Goal: Task Accomplishment & Management: Complete application form

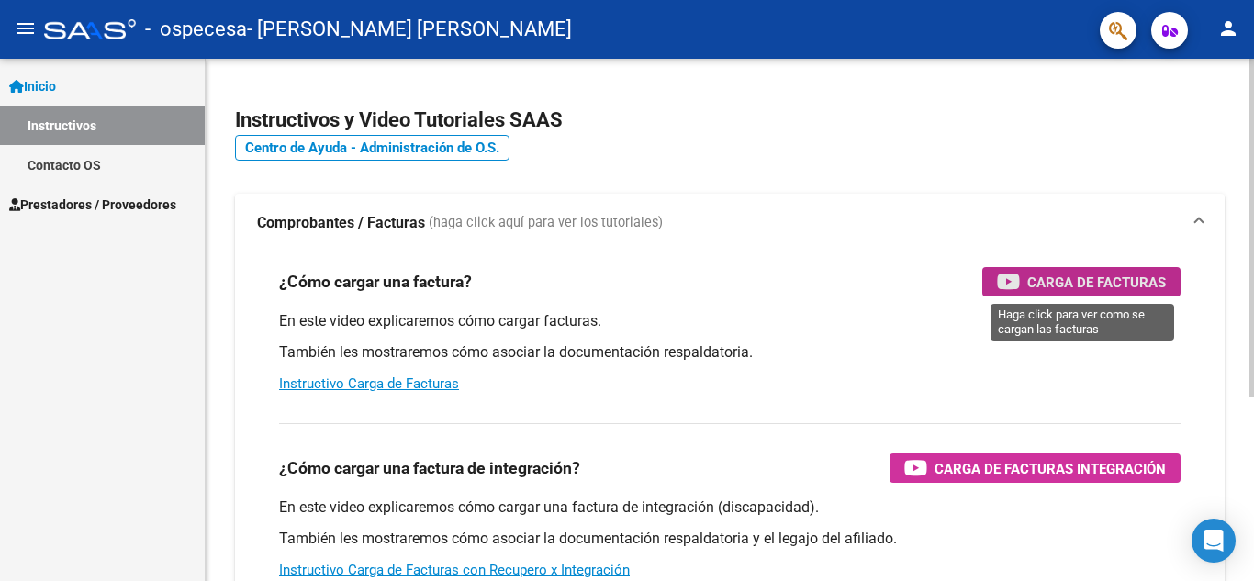
click at [1095, 284] on span "Carga de Facturas" at bounding box center [1096, 282] width 139 height 23
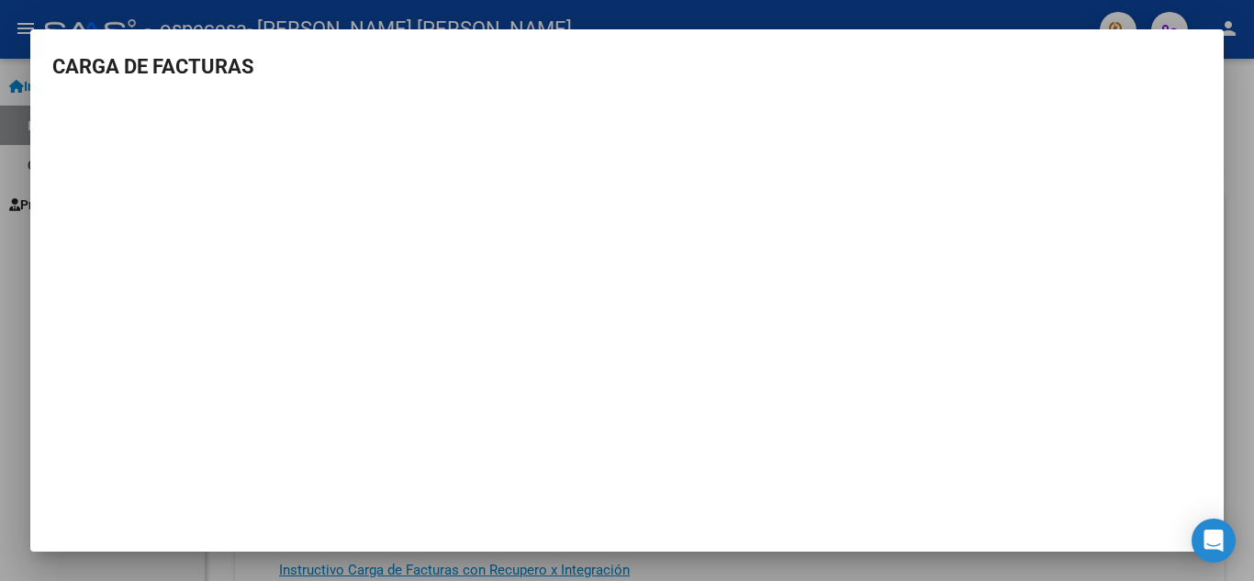
click at [1231, 228] on div at bounding box center [627, 290] width 1254 height 581
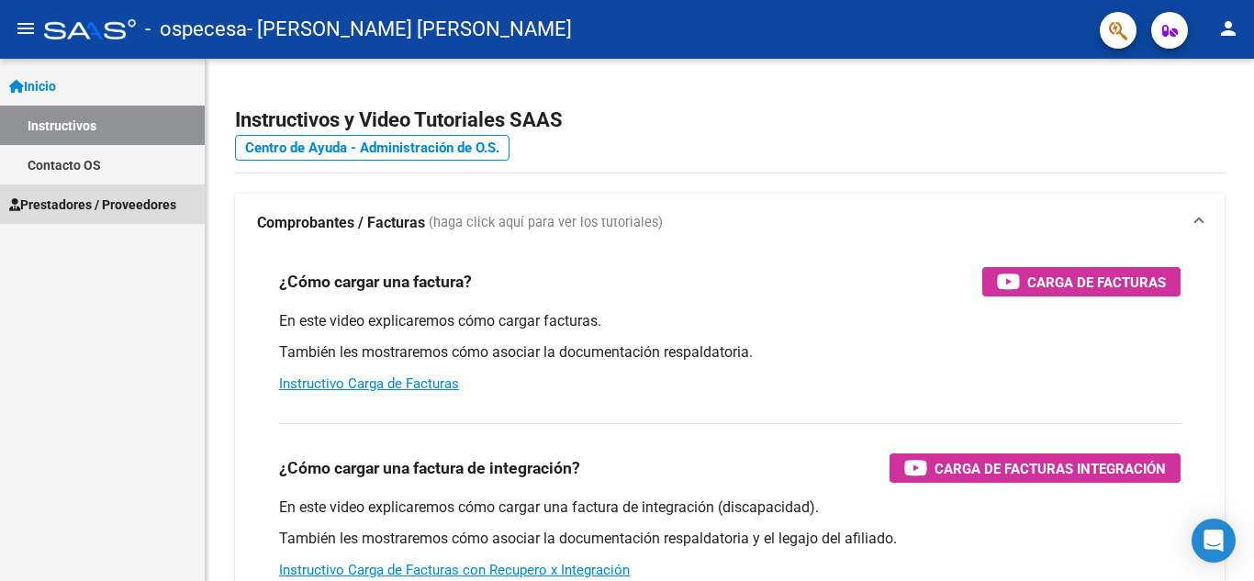
click at [95, 201] on span "Prestadores / Proveedores" at bounding box center [92, 205] width 167 height 20
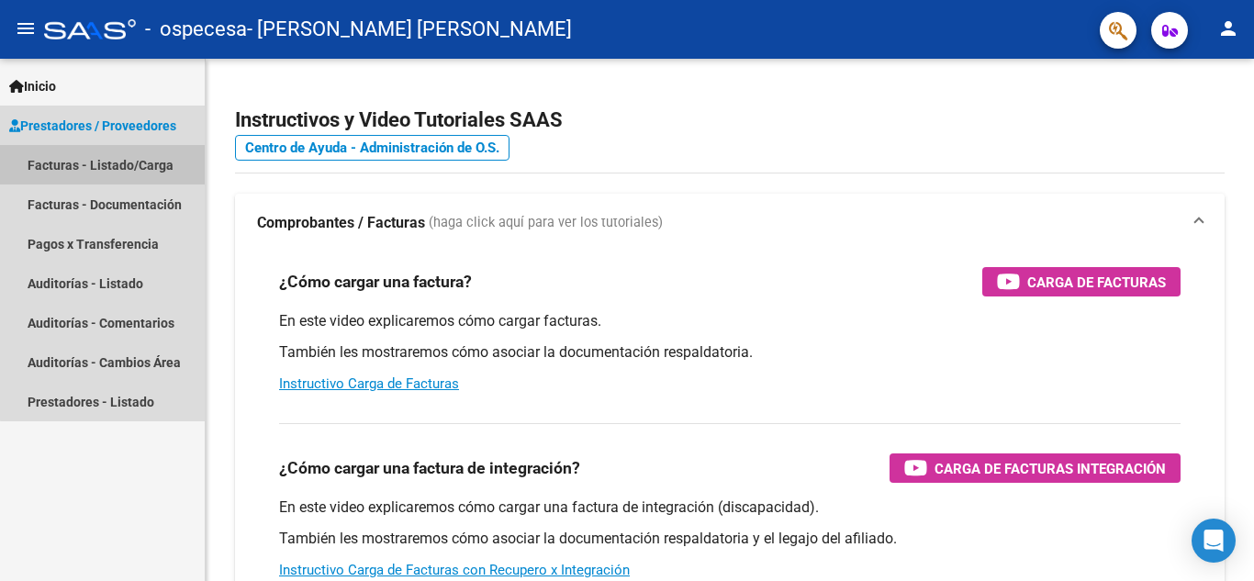
click at [119, 160] on link "Facturas - Listado/Carga" at bounding box center [102, 164] width 205 height 39
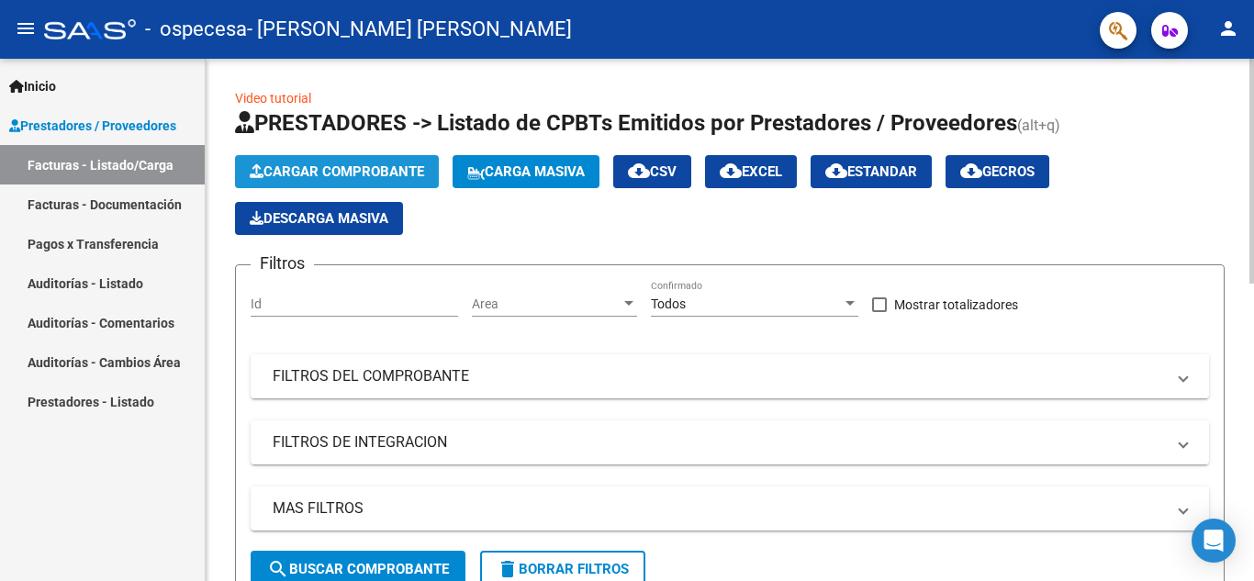
click at [396, 161] on button "Cargar Comprobante" at bounding box center [337, 171] width 204 height 33
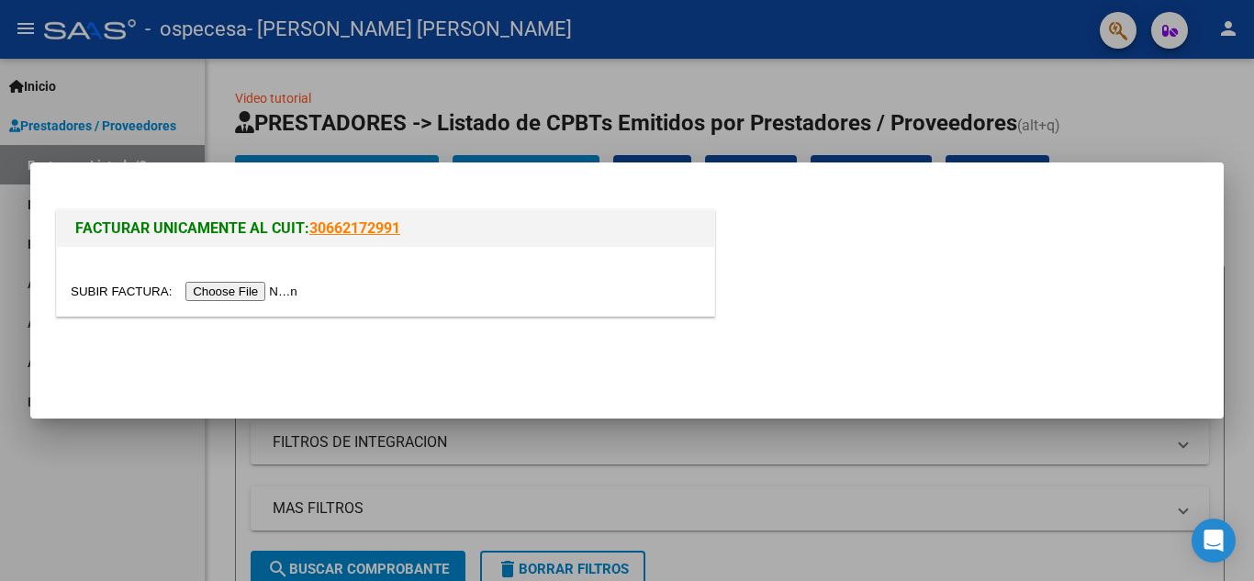
click at [290, 287] on input "file" at bounding box center [187, 291] width 232 height 19
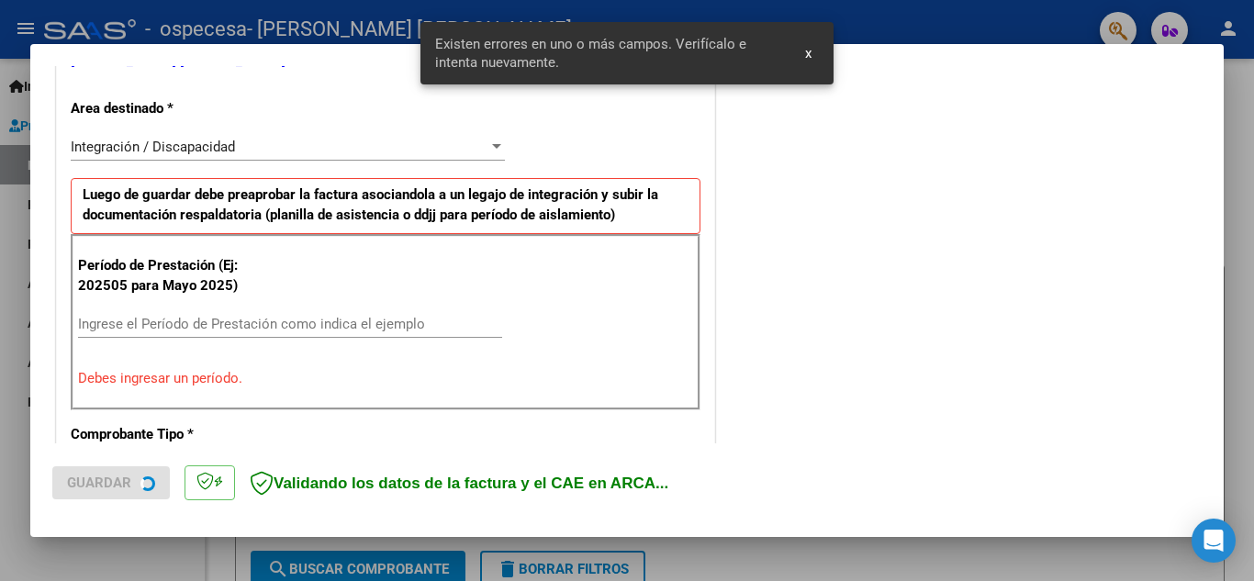
scroll to position [416, 0]
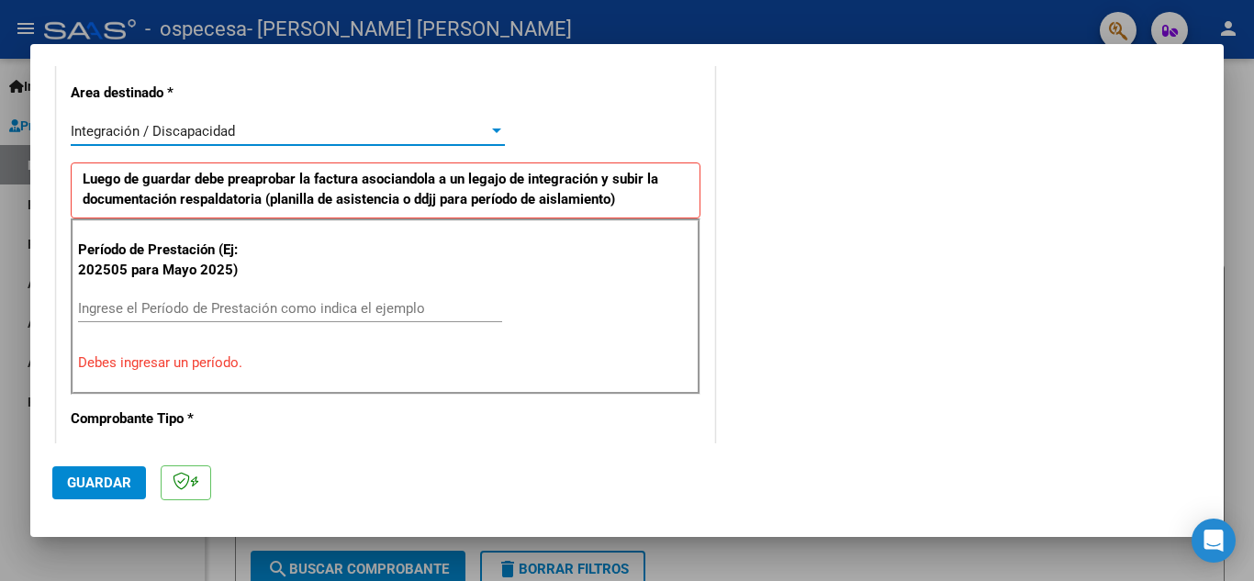
click at [215, 129] on span "Integración / Discapacidad" at bounding box center [153, 131] width 164 height 17
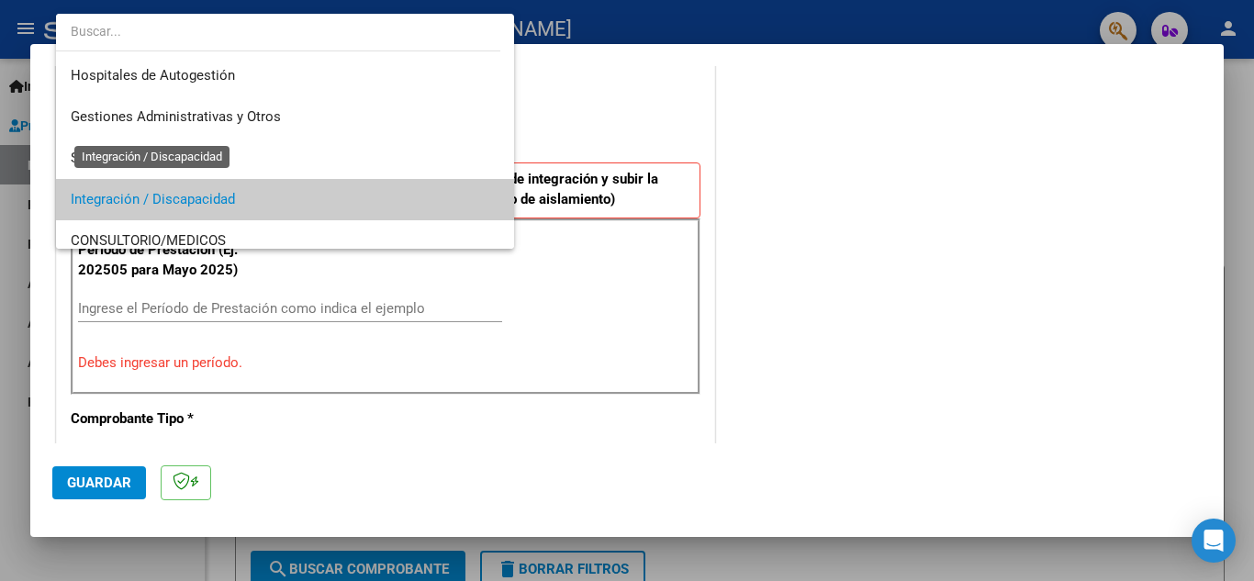
scroll to position [69, 0]
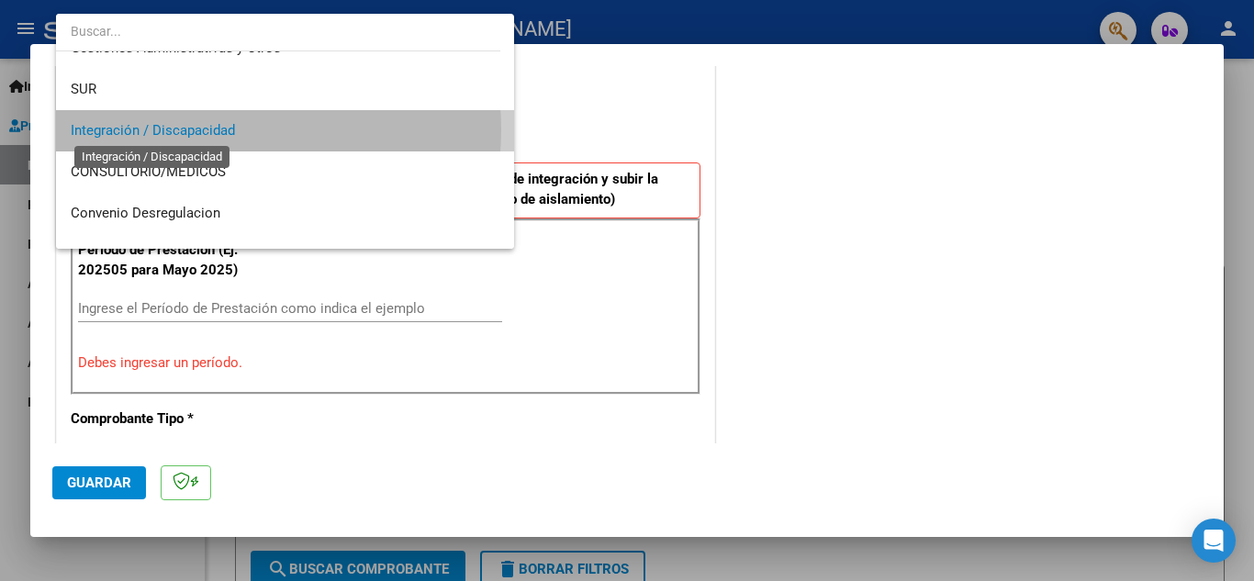
click at [215, 129] on span "Integración / Discapacidad" at bounding box center [153, 130] width 164 height 17
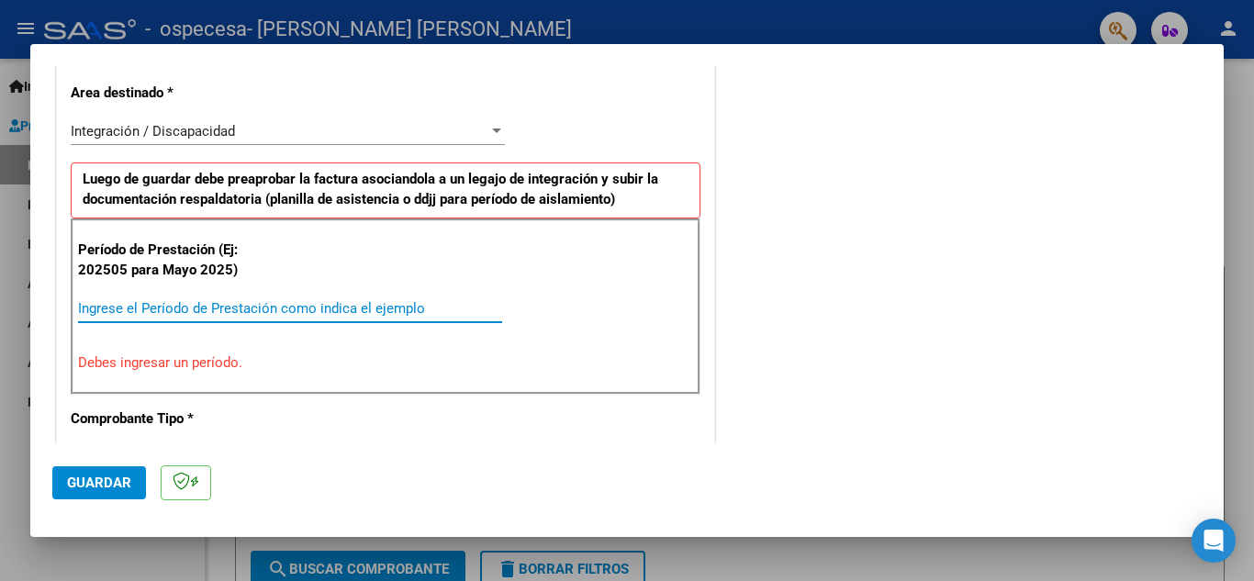
click at [141, 312] on input "Ingrese el Período de Prestación como indica el ejemplo" at bounding box center [290, 308] width 424 height 17
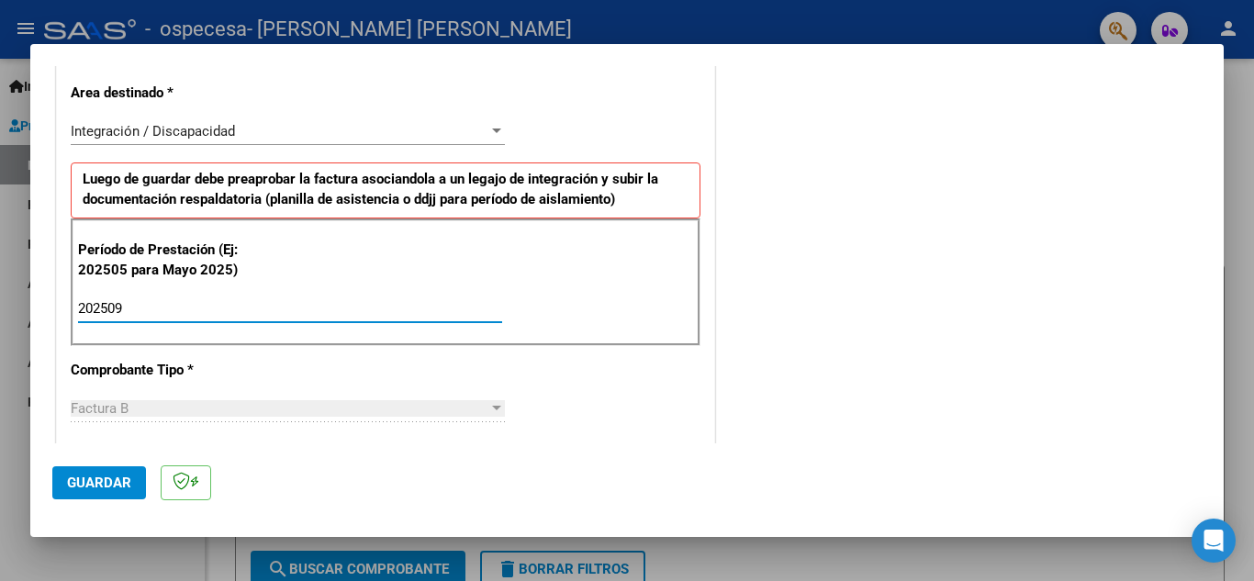
type input "202509"
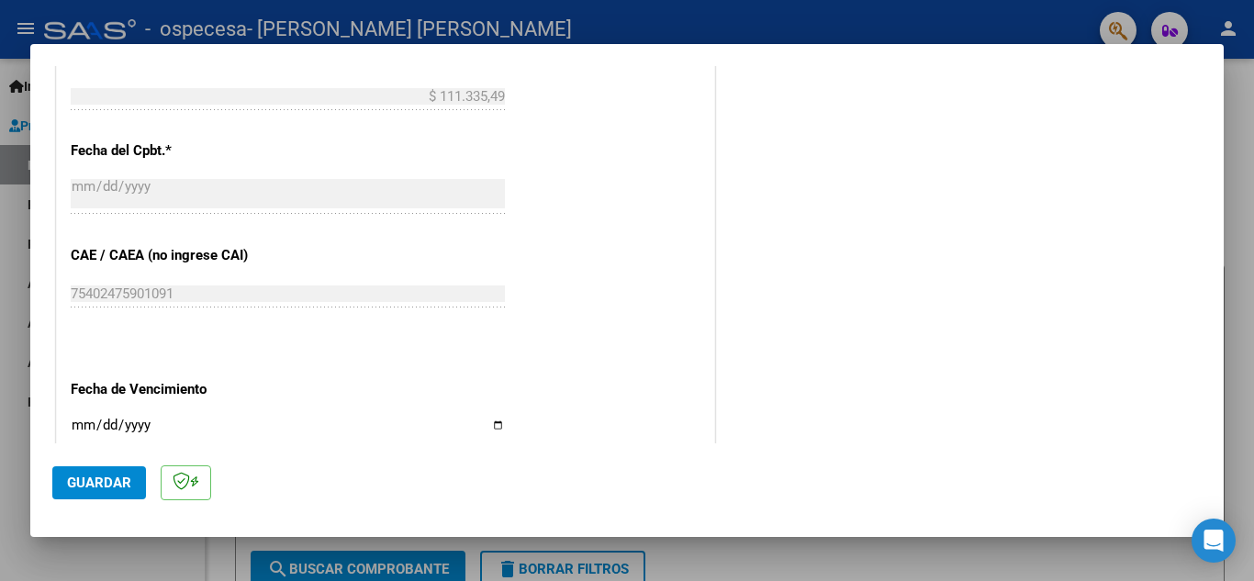
scroll to position [1238, 0]
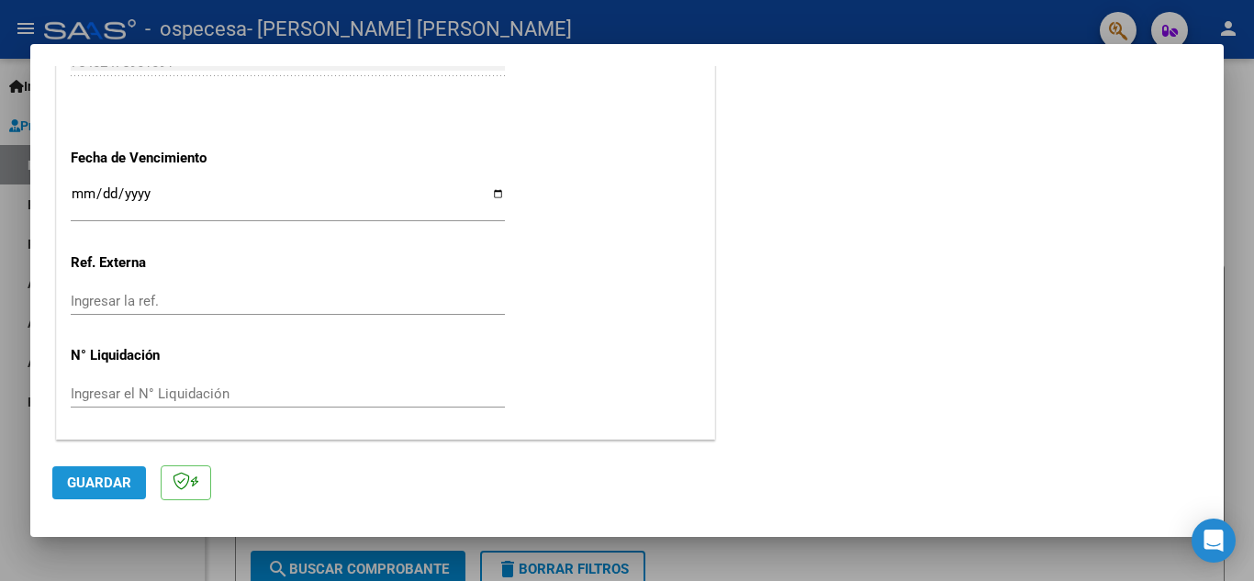
click at [94, 497] on button "Guardar" at bounding box center [99, 482] width 94 height 33
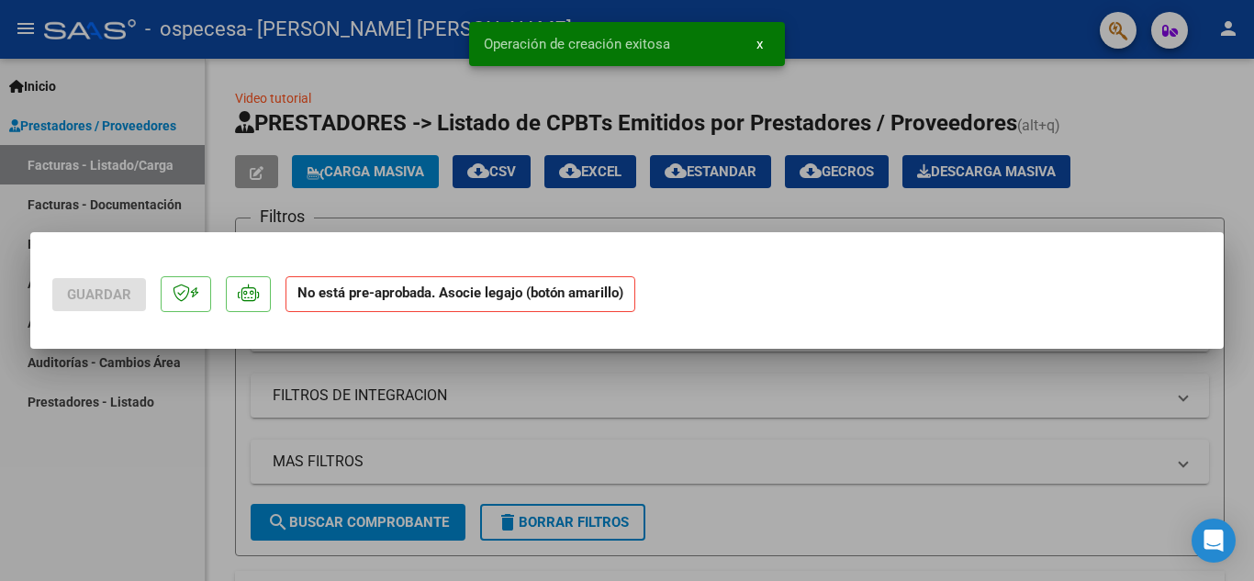
scroll to position [0, 0]
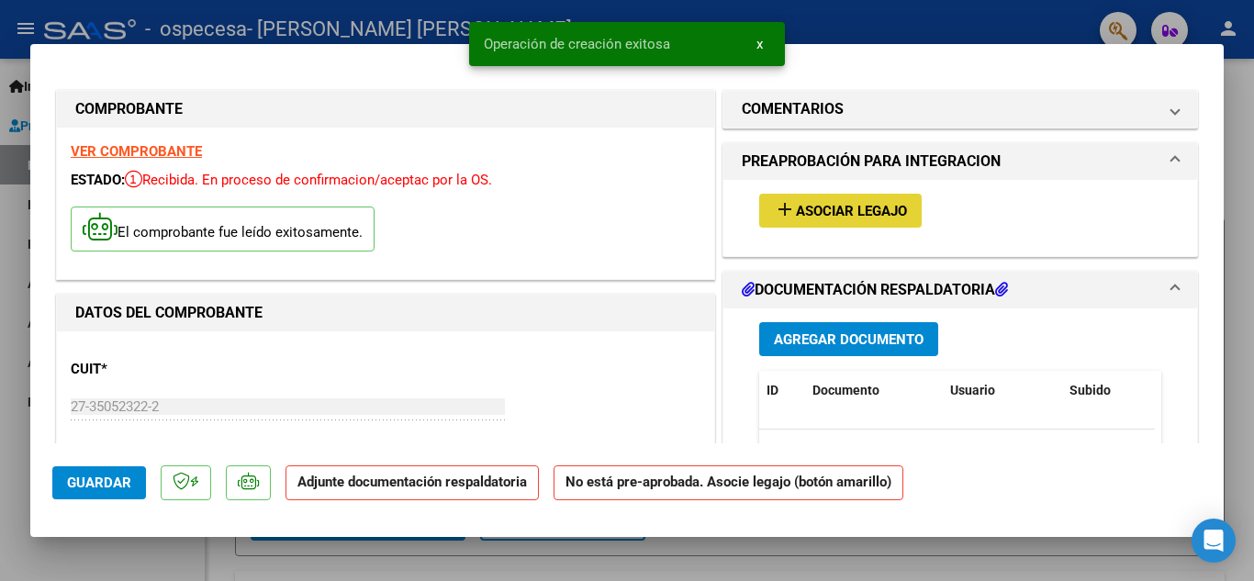
click at [880, 202] on span "add Asociar Legajo" at bounding box center [840, 210] width 133 height 17
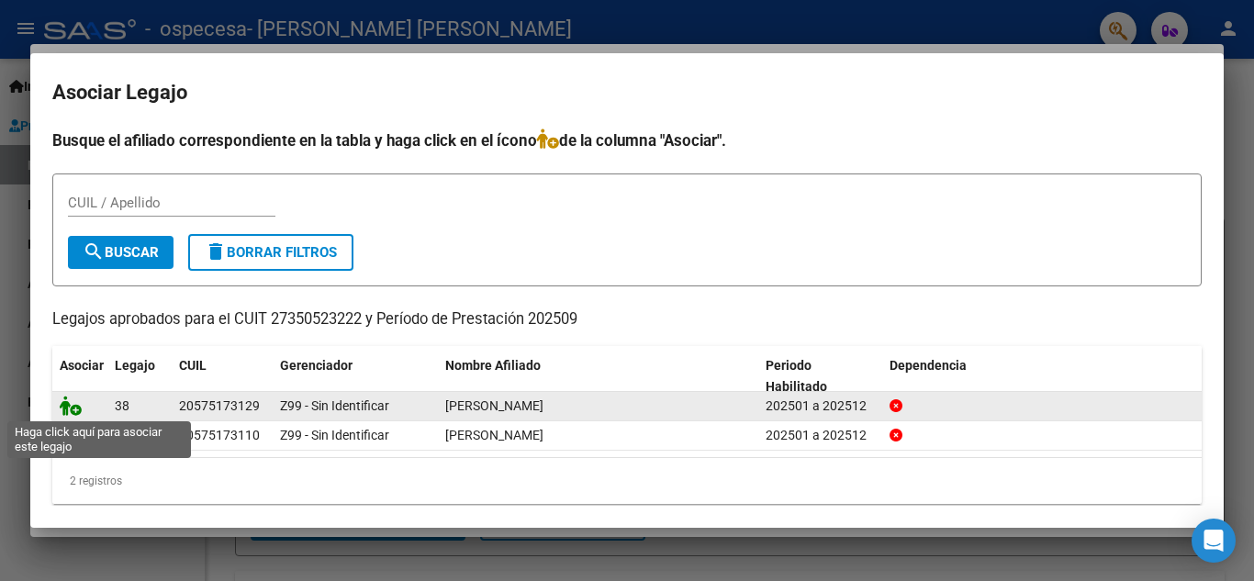
click at [74, 409] on icon at bounding box center [71, 406] width 22 height 20
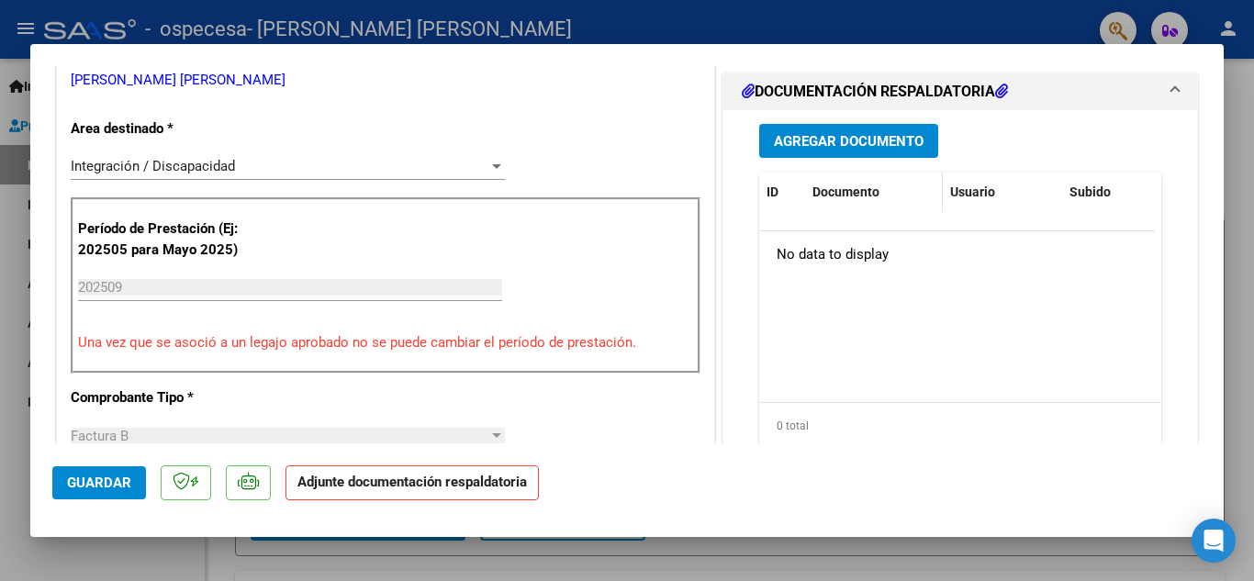
scroll to position [408, 0]
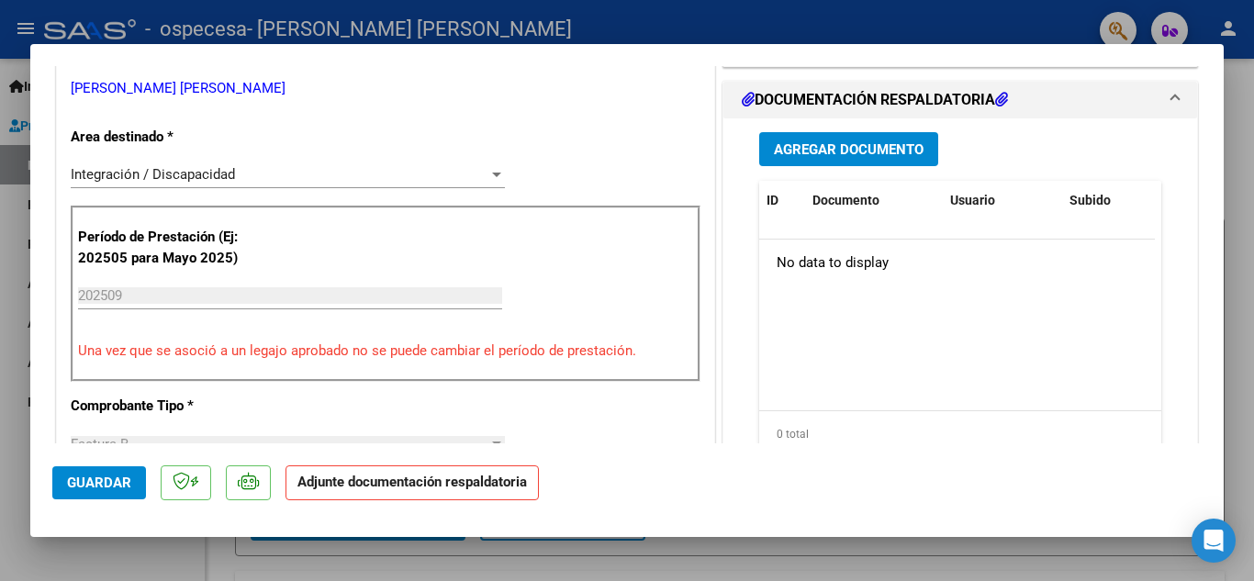
click at [825, 140] on button "Agregar Documento" at bounding box center [848, 149] width 179 height 34
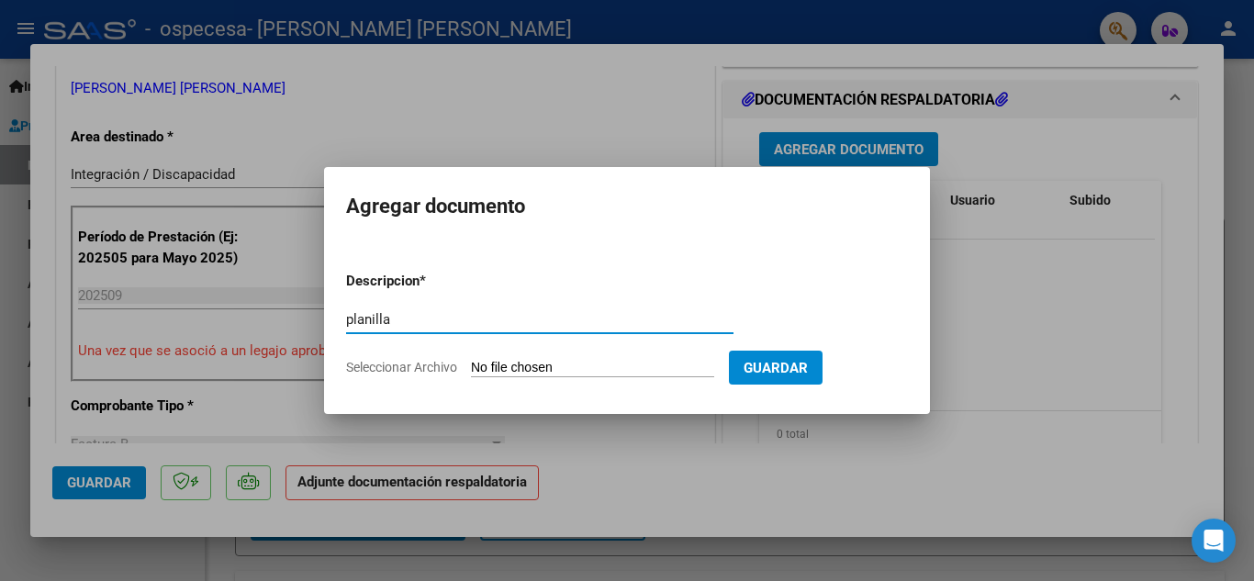
type input "planilla"
click at [626, 368] on input "Seleccionar Archivo" at bounding box center [592, 368] width 243 height 17
type input "C:\fakepath\[PERSON_NAME] Septiembre 2025.pdf"
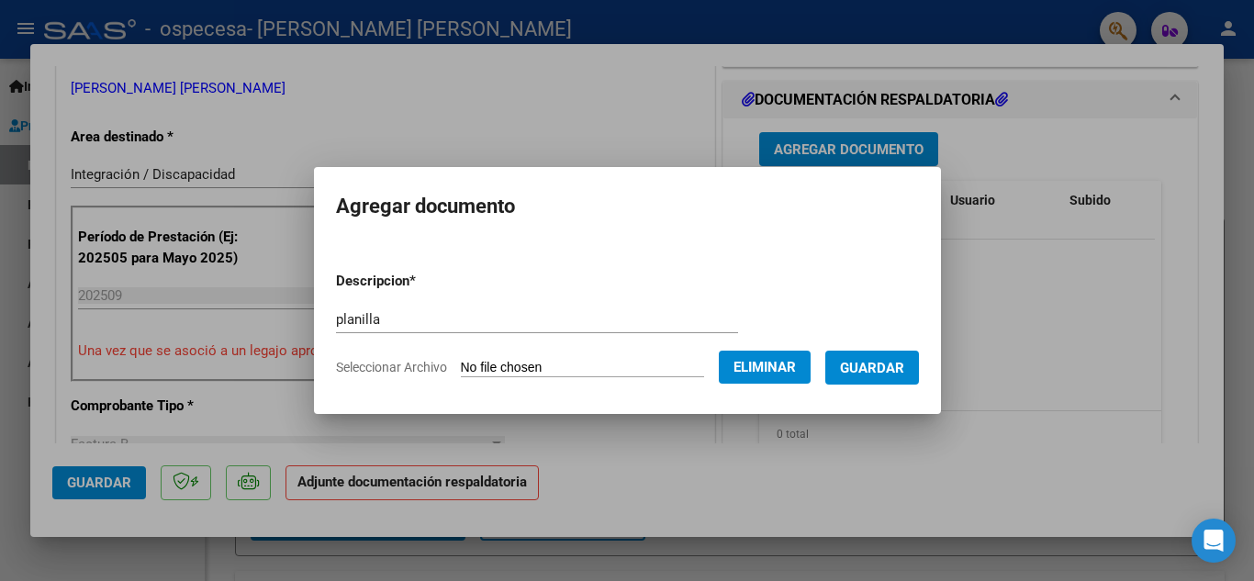
click at [901, 368] on span "Guardar" at bounding box center [872, 368] width 64 height 17
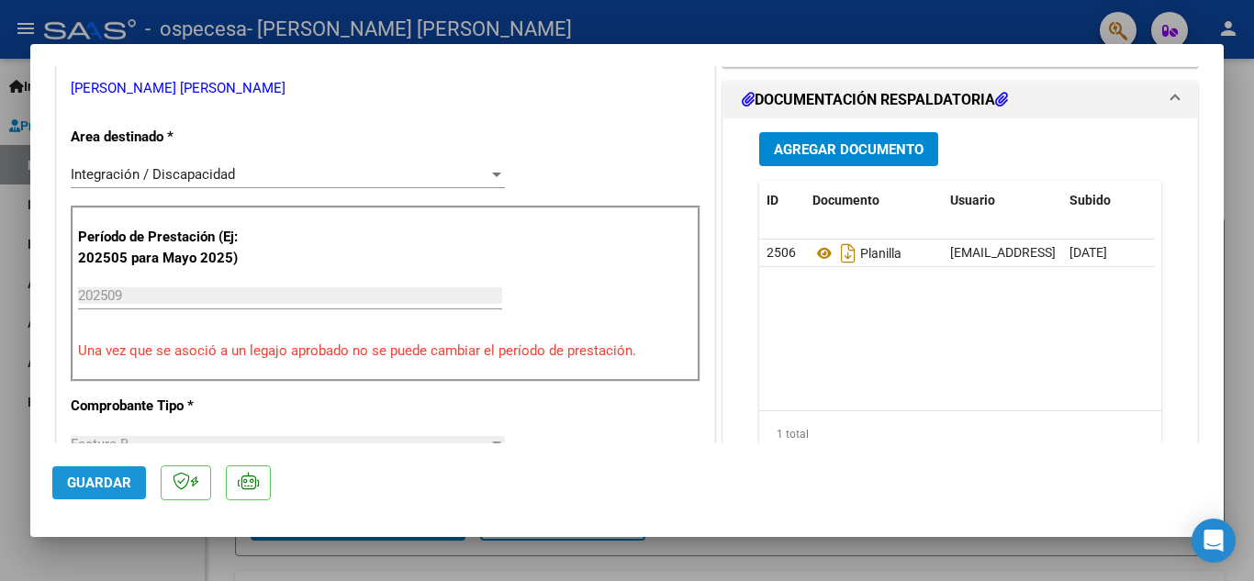
click at [91, 473] on button "Guardar" at bounding box center [99, 482] width 94 height 33
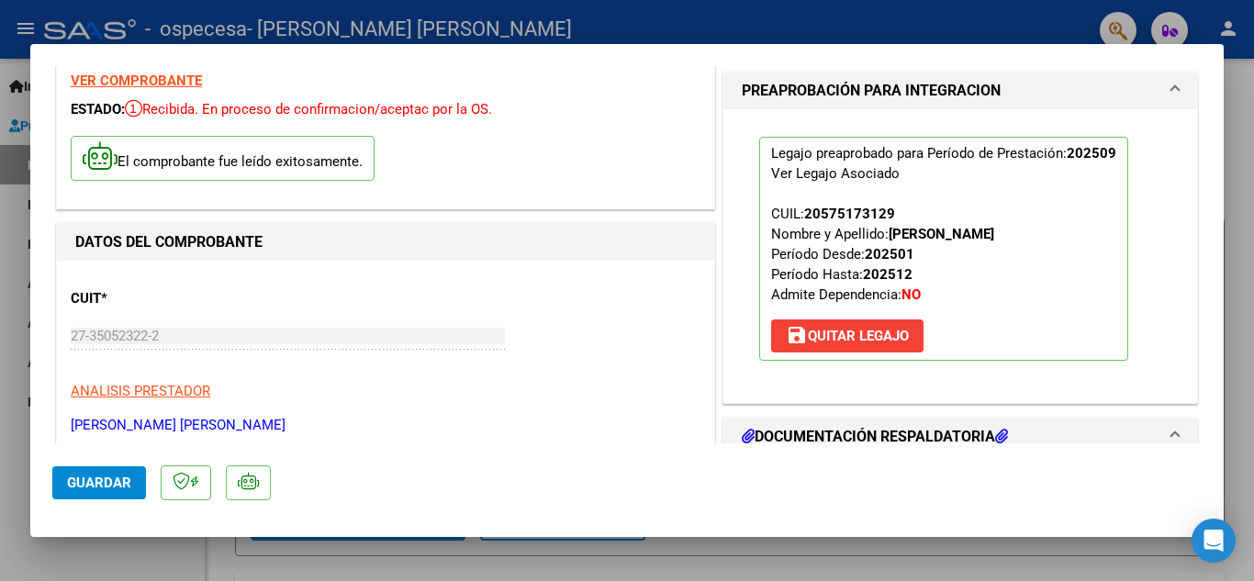
scroll to position [0, 0]
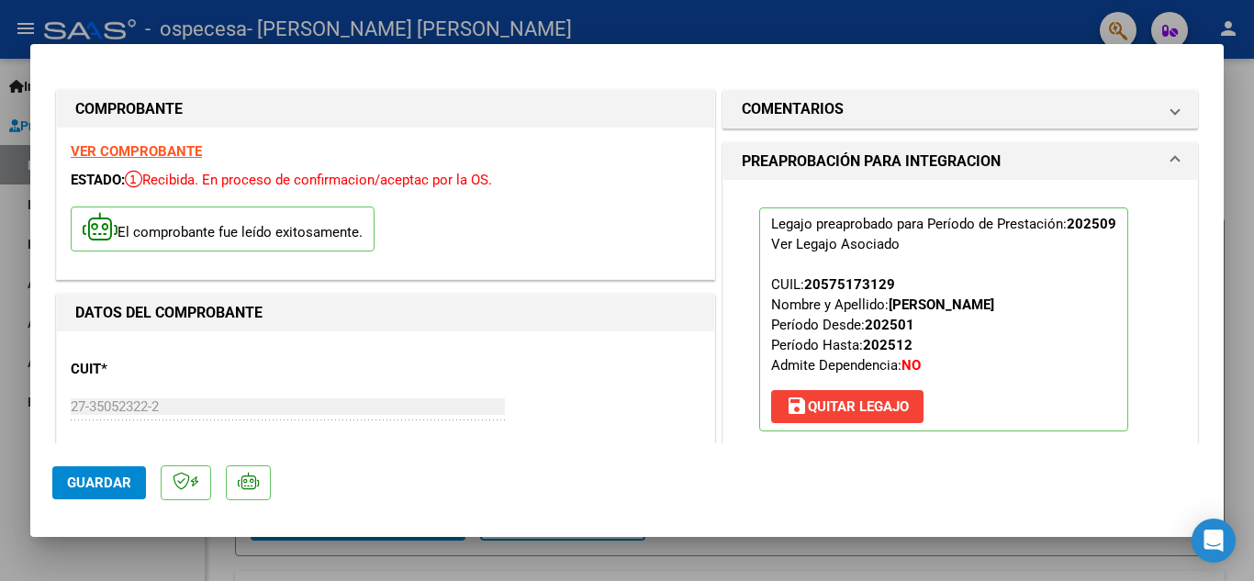
click at [805, 30] on div at bounding box center [627, 290] width 1254 height 581
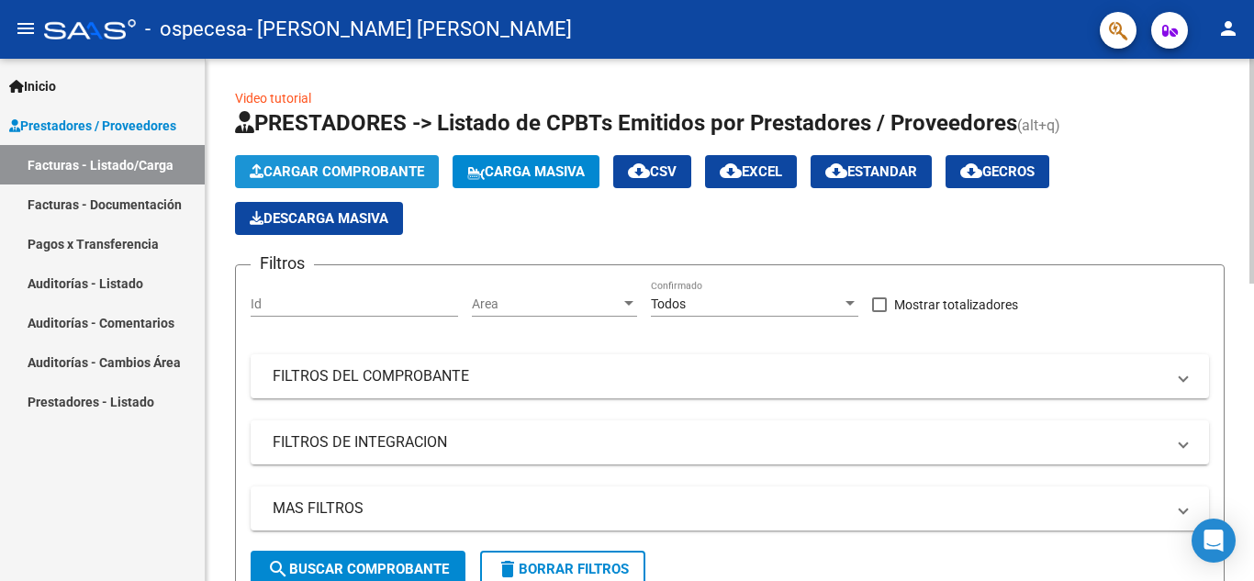
click at [350, 174] on span "Cargar Comprobante" at bounding box center [337, 171] width 174 height 17
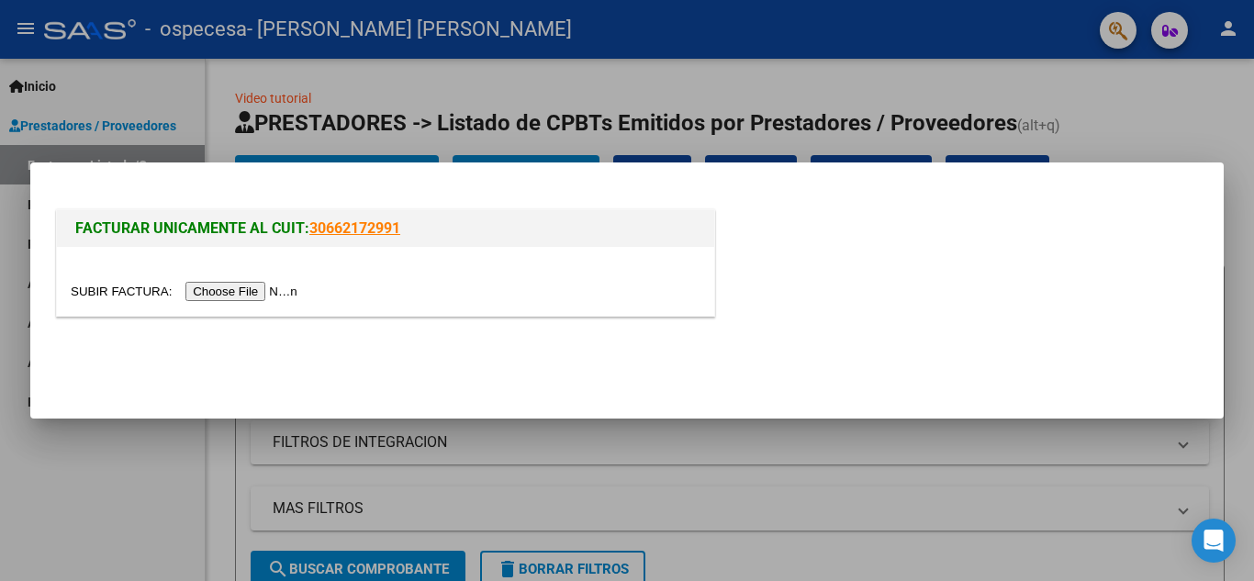
click at [256, 283] on input "file" at bounding box center [187, 291] width 232 height 19
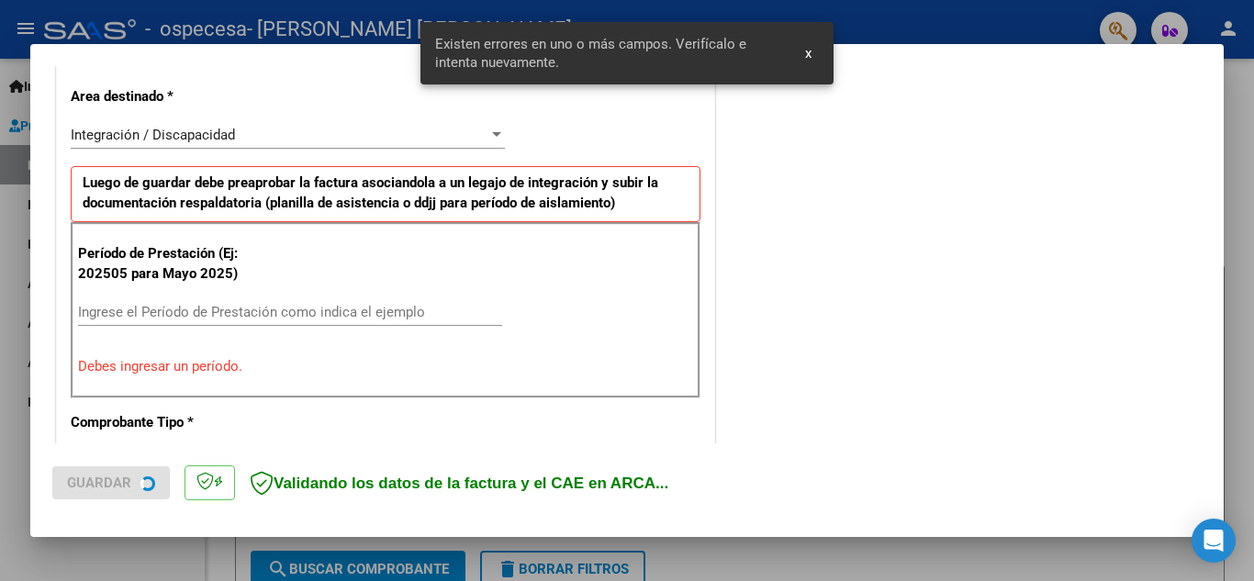
scroll to position [416, 0]
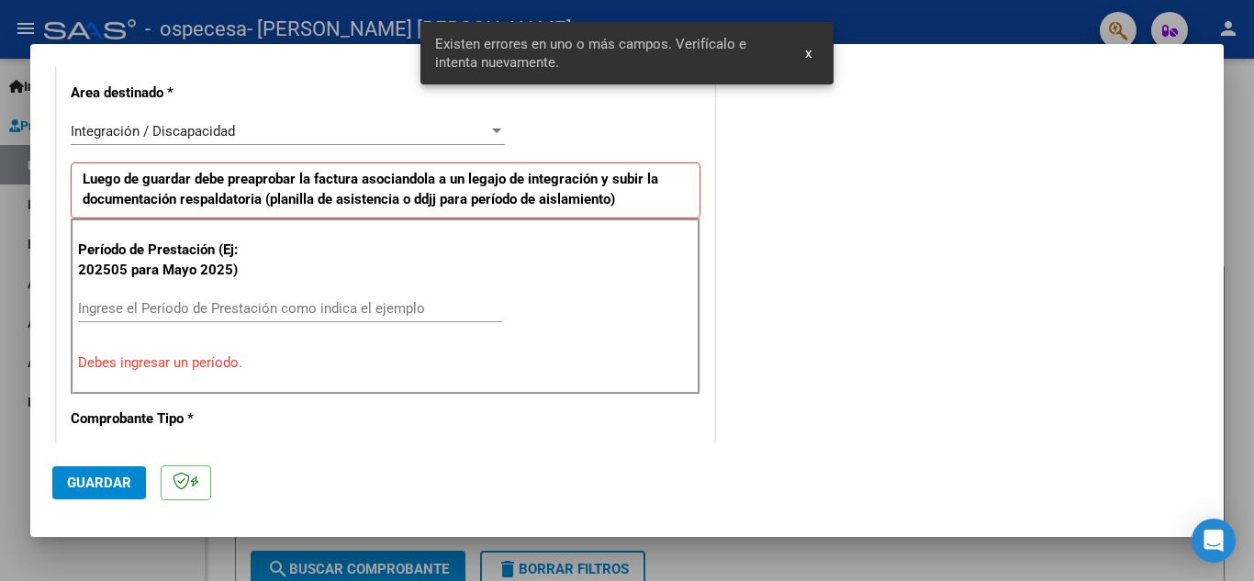
click at [101, 318] on div "Ingrese el Período de Prestación como indica el ejemplo" at bounding box center [290, 309] width 424 height 28
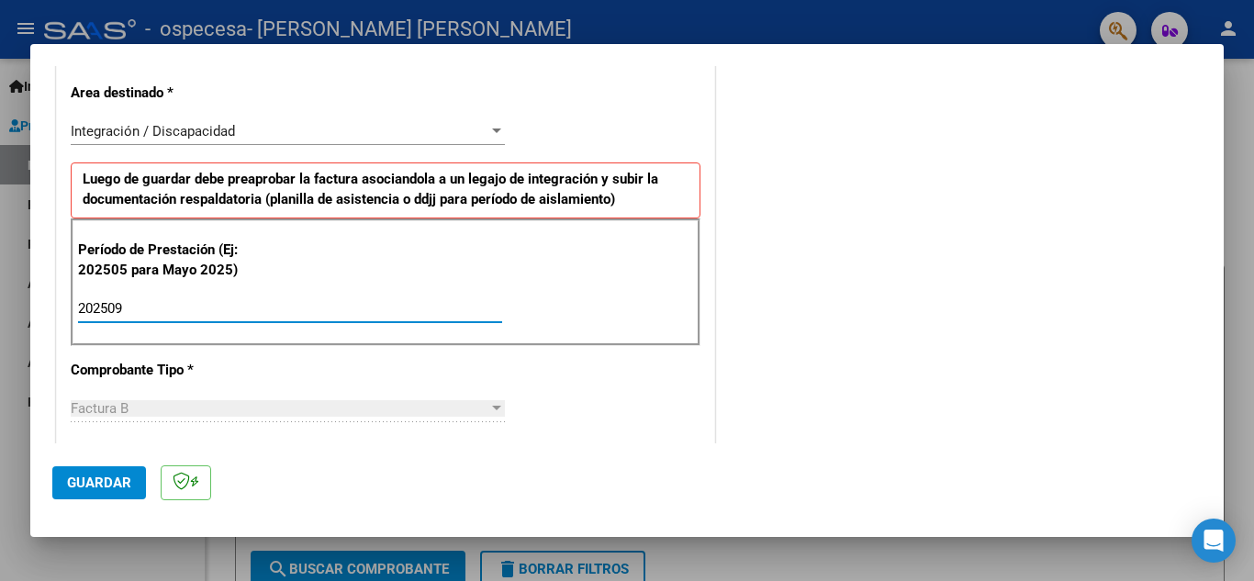
type input "202509"
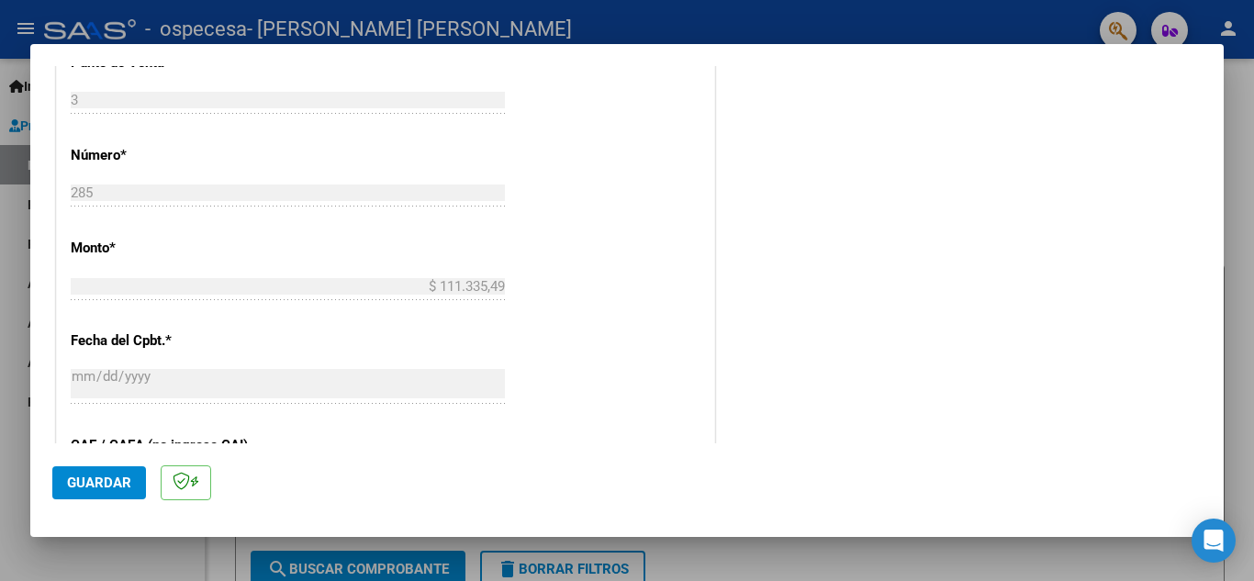
scroll to position [1238, 0]
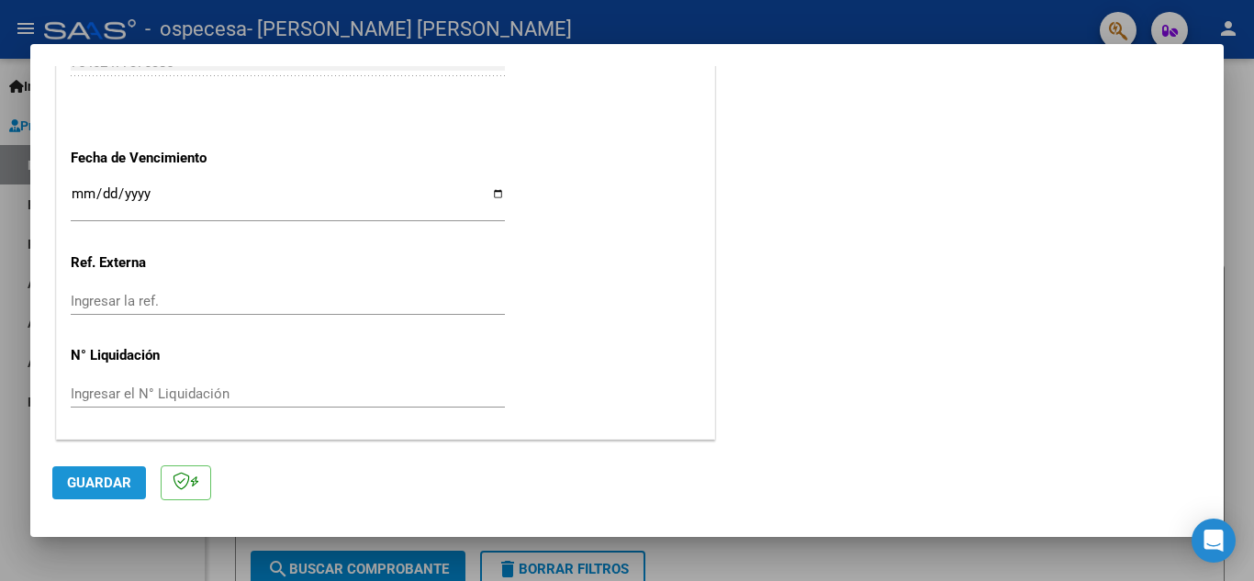
click at [87, 498] on button "Guardar" at bounding box center [99, 482] width 94 height 33
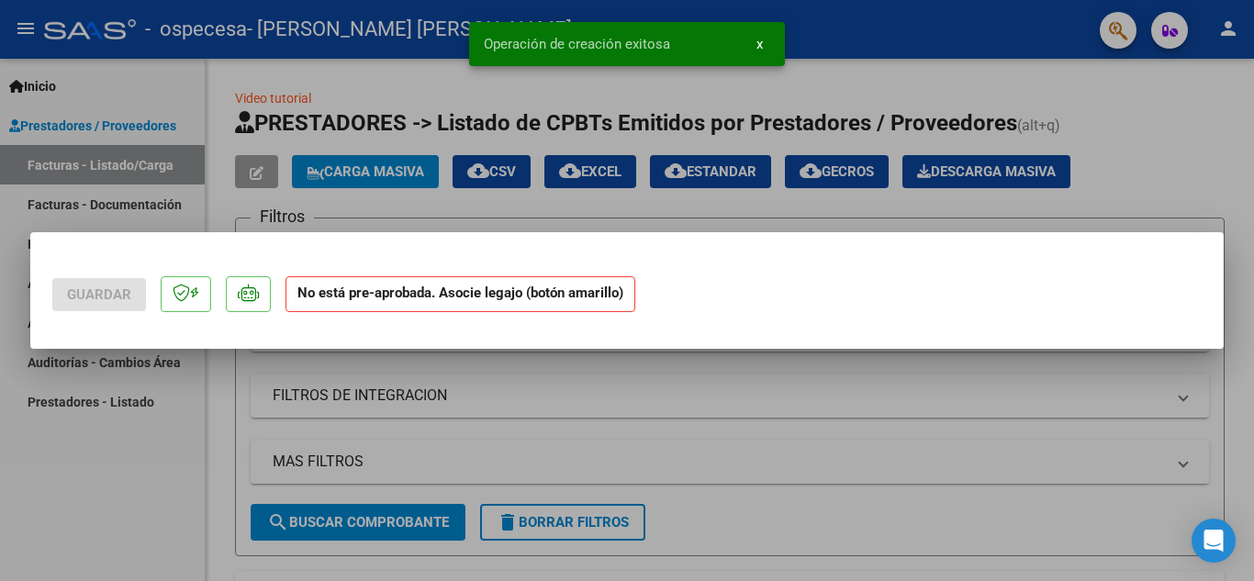
scroll to position [0, 0]
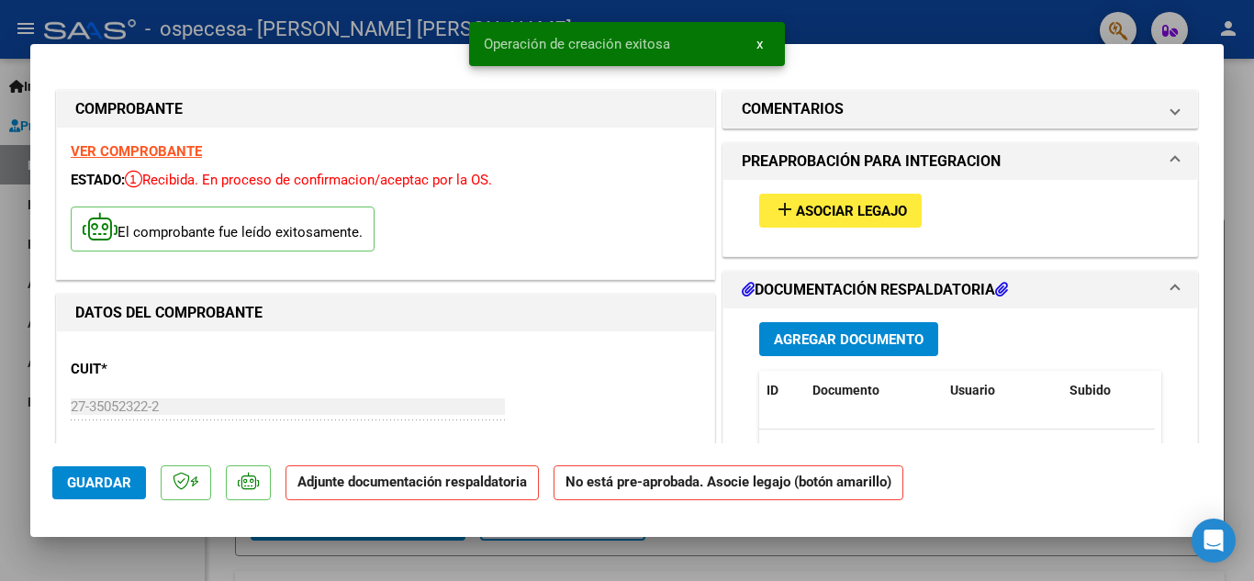
click at [830, 203] on span "Asociar Legajo" at bounding box center [851, 211] width 111 height 17
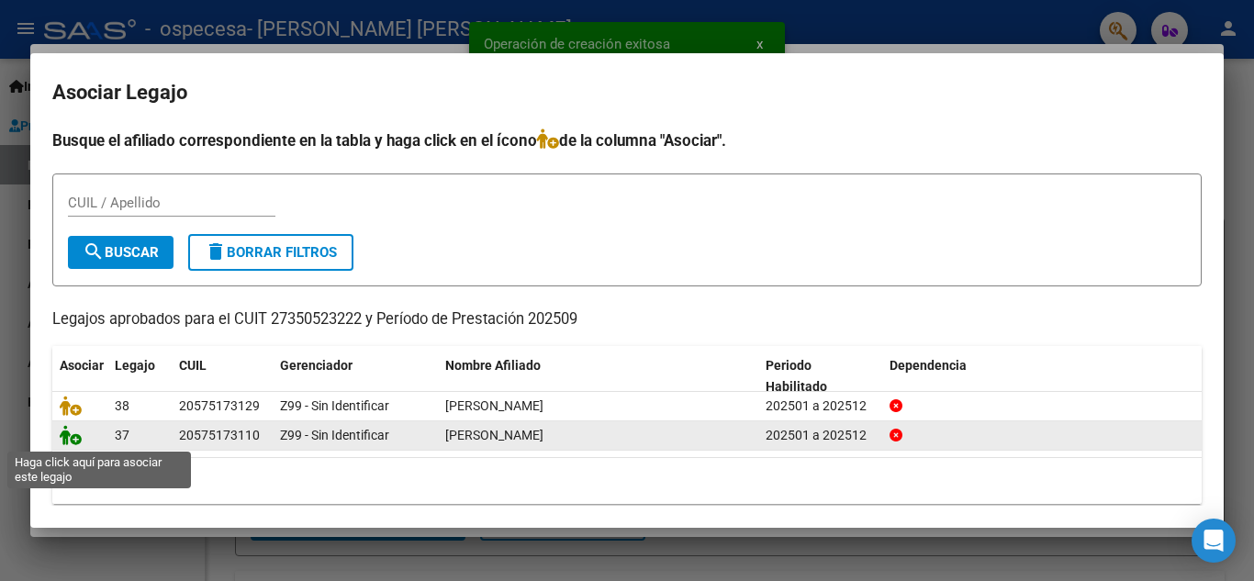
click at [81, 444] on icon at bounding box center [71, 435] width 22 height 20
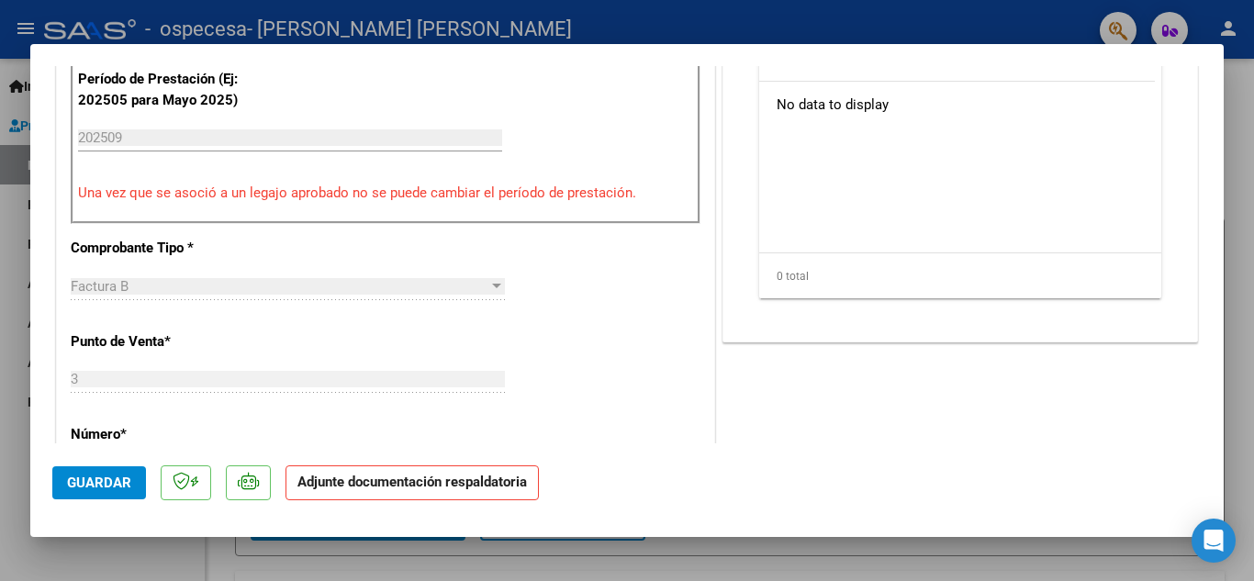
scroll to position [420, 0]
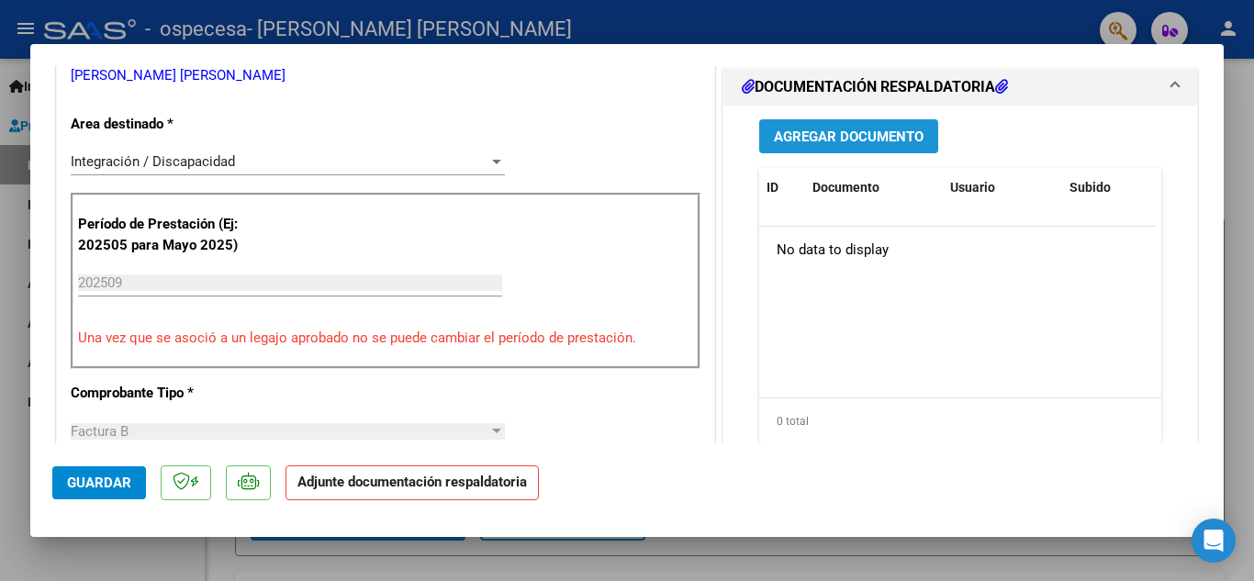
click at [780, 143] on span "Agregar Documento" at bounding box center [849, 137] width 150 height 17
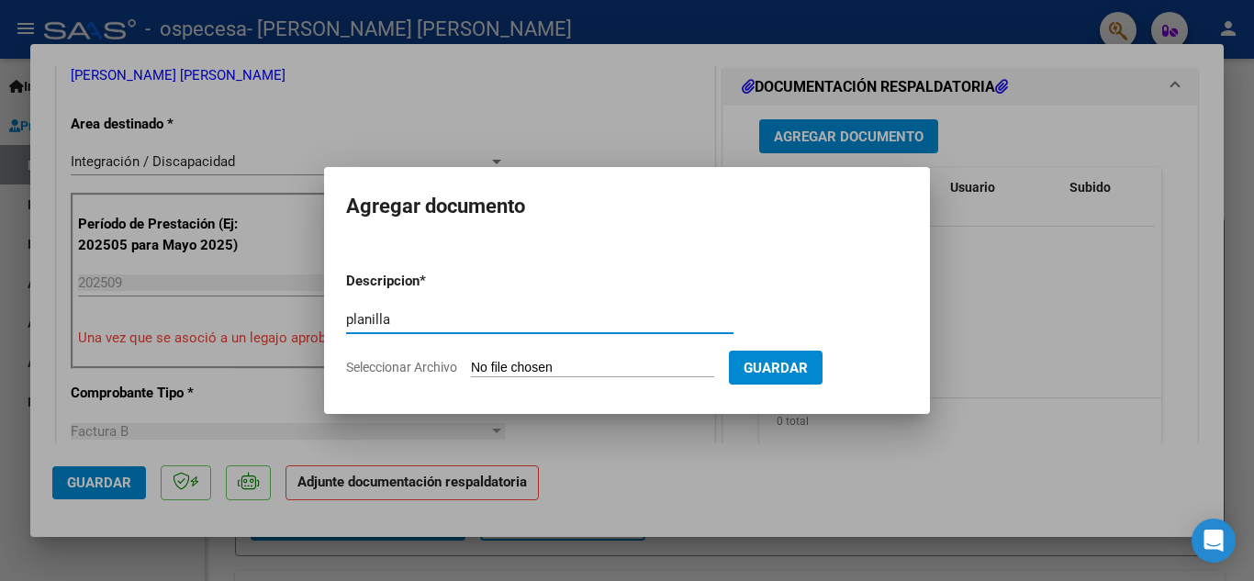
type input "planilla"
click at [605, 375] on input "Seleccionar Archivo" at bounding box center [592, 368] width 243 height 17
type input "C:\fakepath\[PERSON_NAME] Septiembre 2025.pdf"
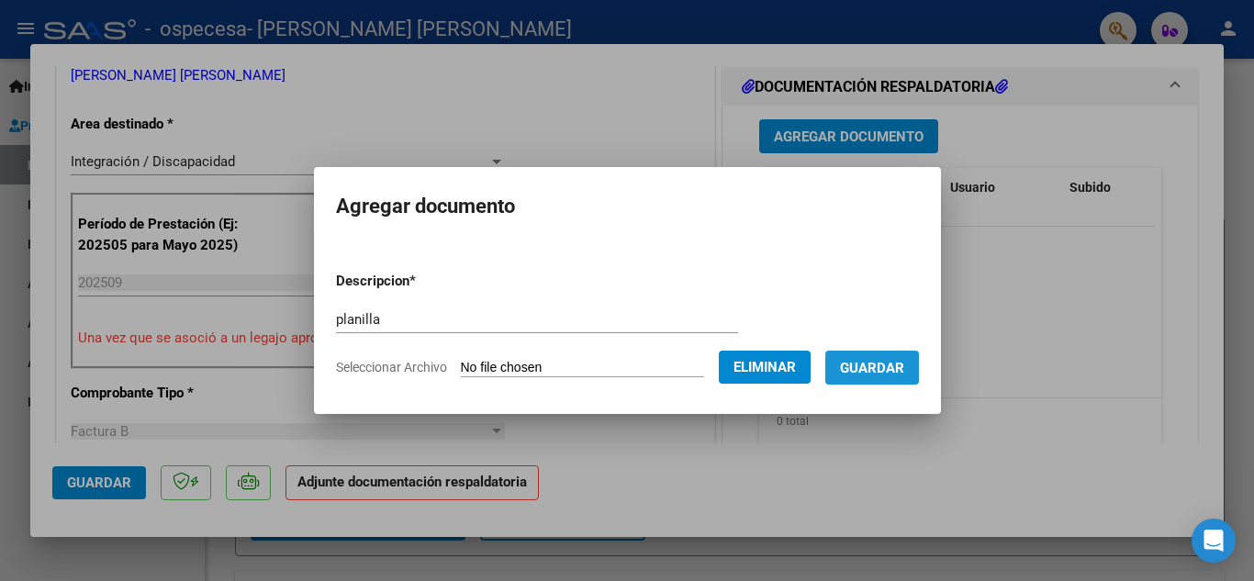
click at [902, 359] on span "Guardar" at bounding box center [872, 367] width 64 height 17
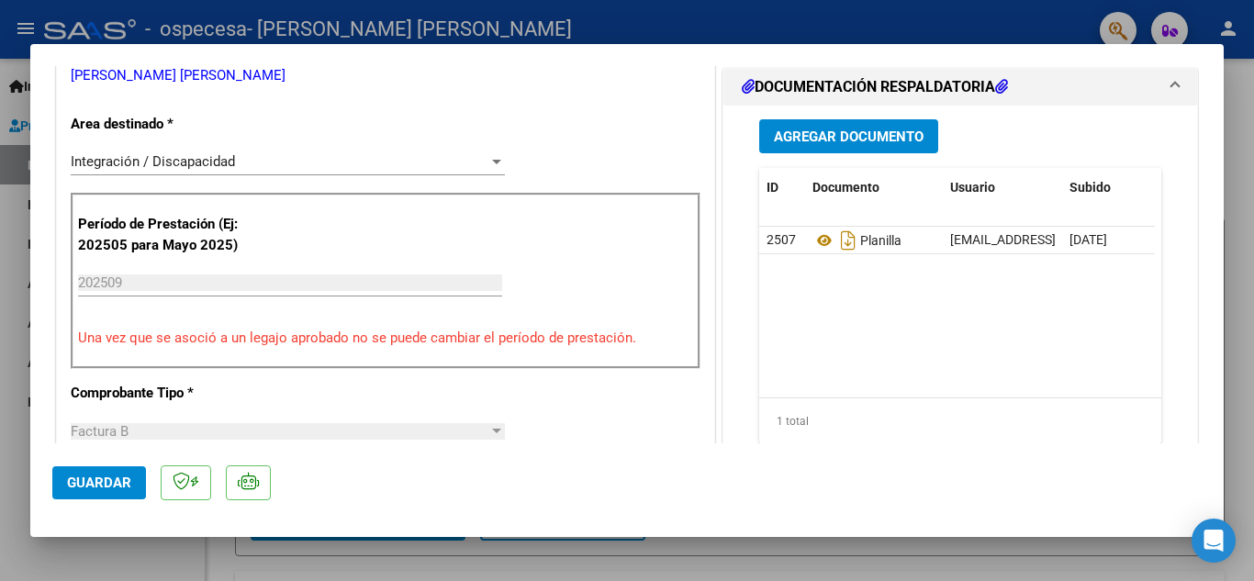
scroll to position [1266, 0]
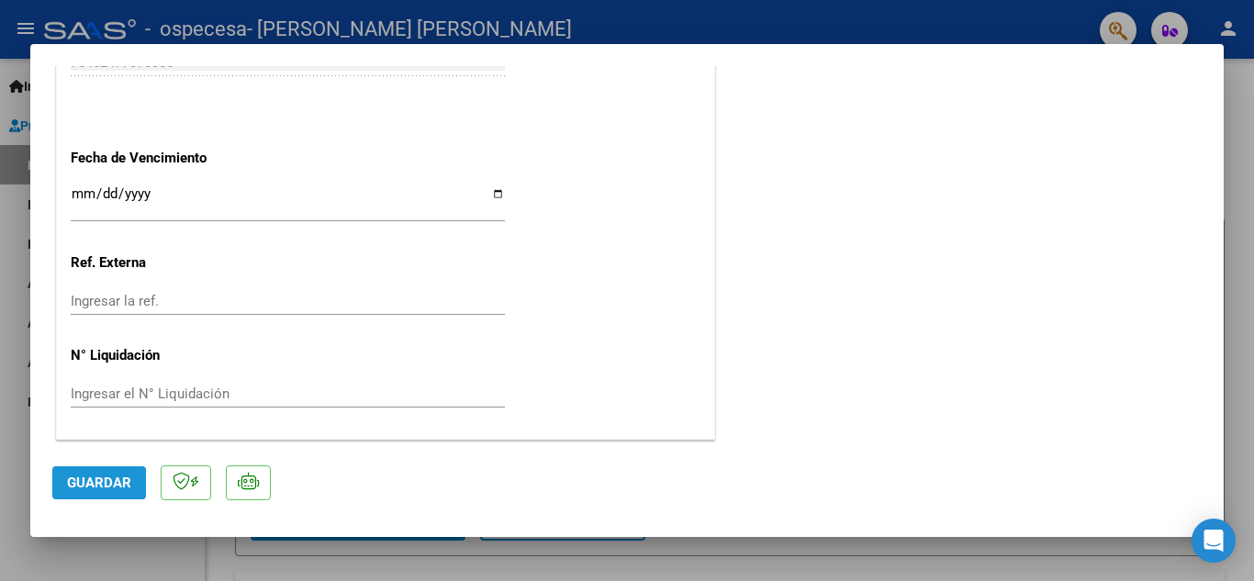
click at [97, 487] on span "Guardar" at bounding box center [99, 483] width 64 height 17
